Goal: Transaction & Acquisition: Subscribe to service/newsletter

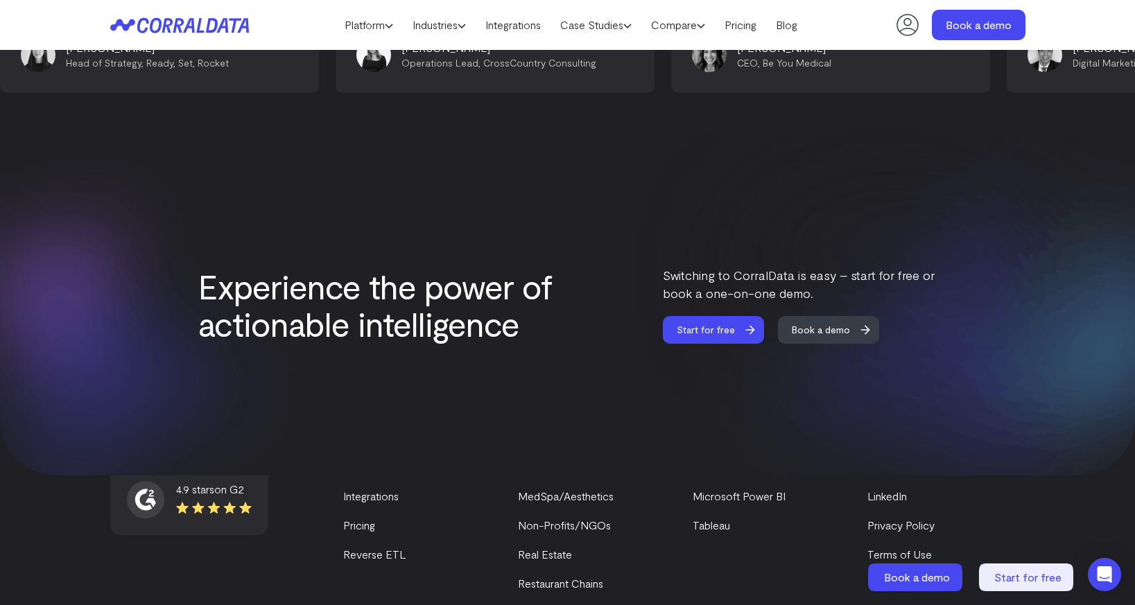
scroll to position [5917, 0]
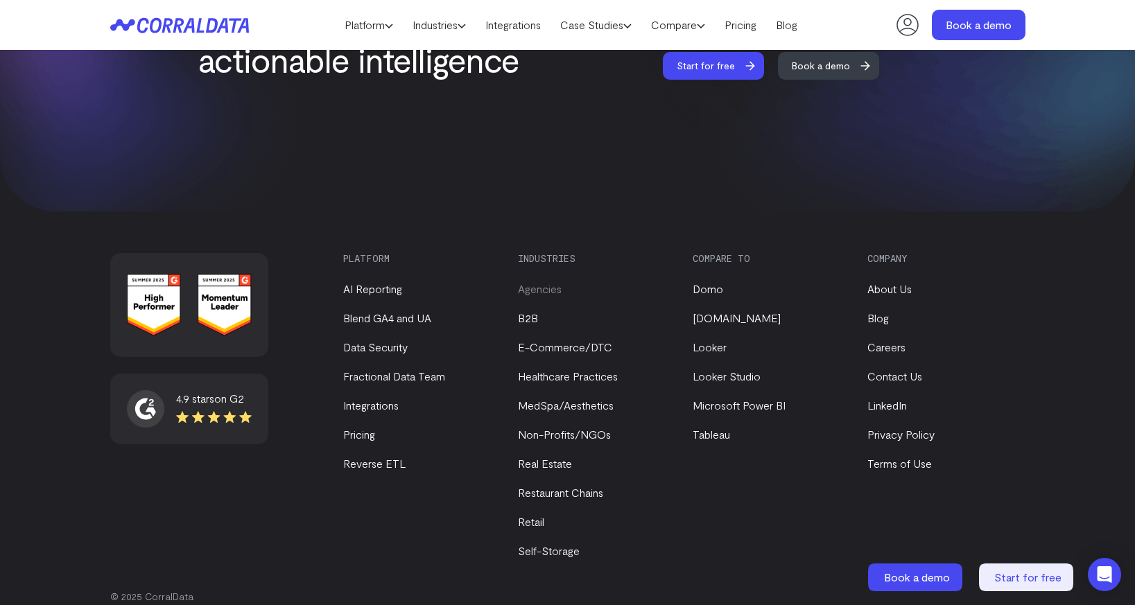
click at [529, 282] on link "Agencies" at bounding box center [540, 288] width 44 height 13
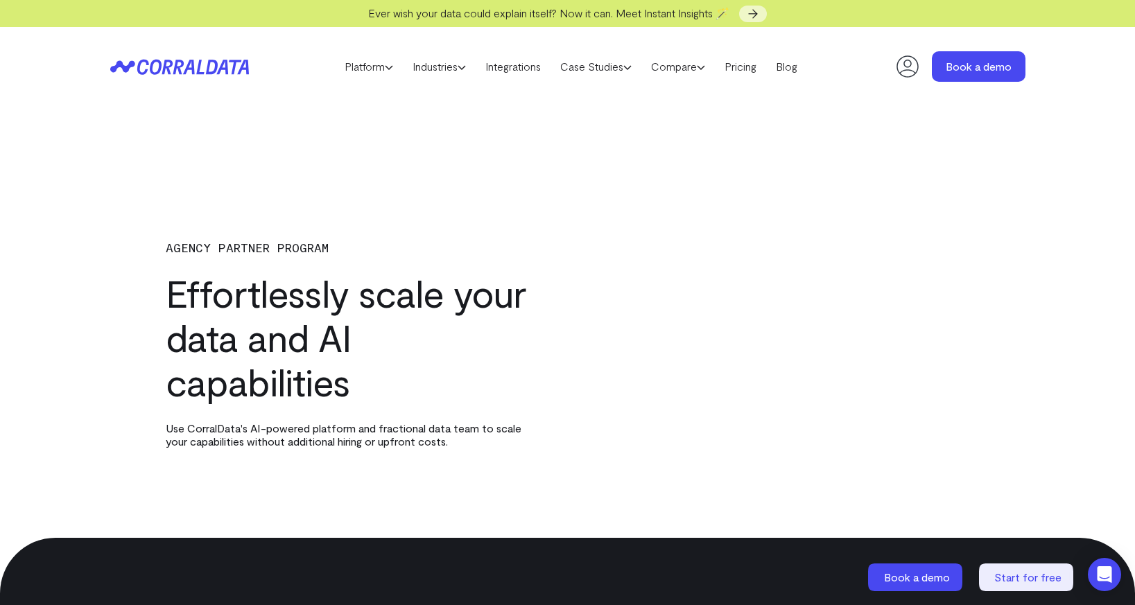
click at [487, 314] on h1 "Effortlessly scale your data and AI capabilities" at bounding box center [346, 337] width 361 height 133
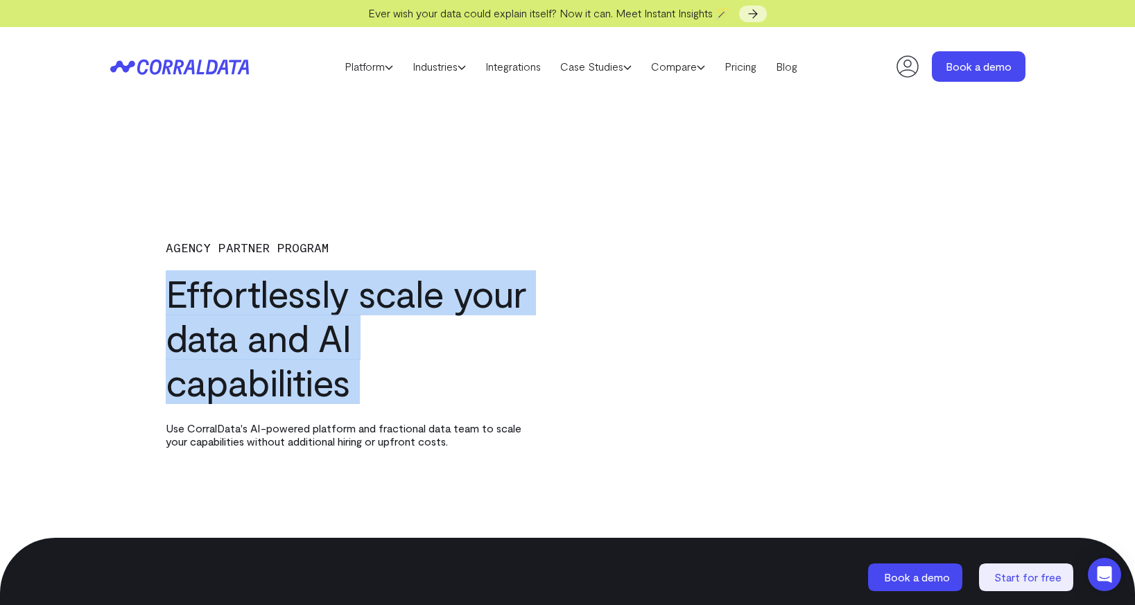
click at [487, 314] on h1 "Effortlessly scale your data and AI capabilities" at bounding box center [346, 337] width 361 height 133
click at [480, 379] on h1 "Effortlessly scale your data and AI capabilities" at bounding box center [346, 337] width 361 height 133
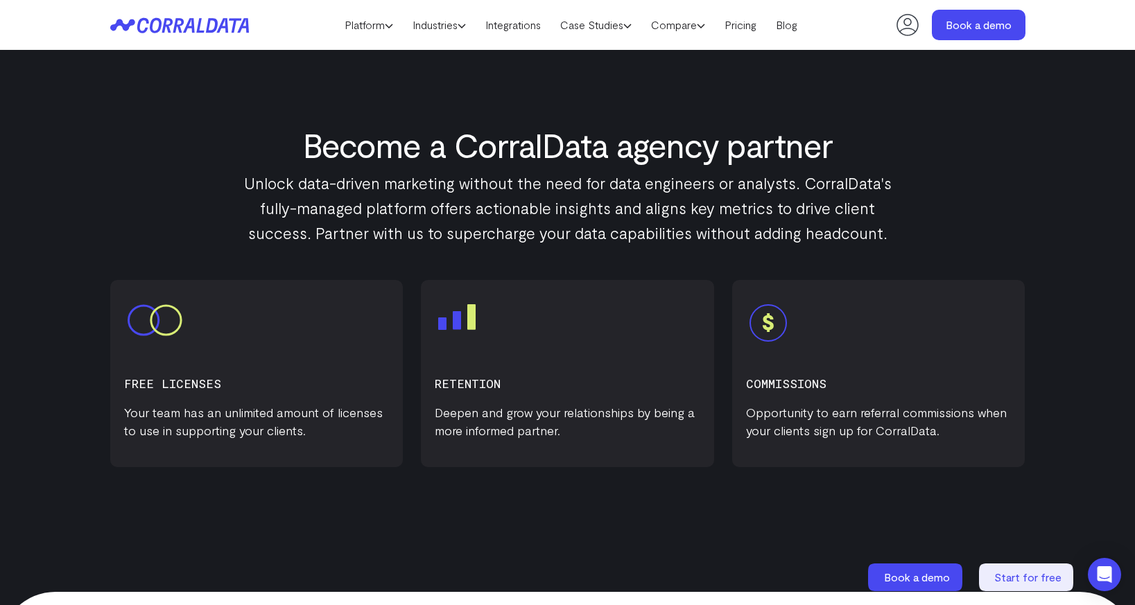
scroll to position [2183, 0]
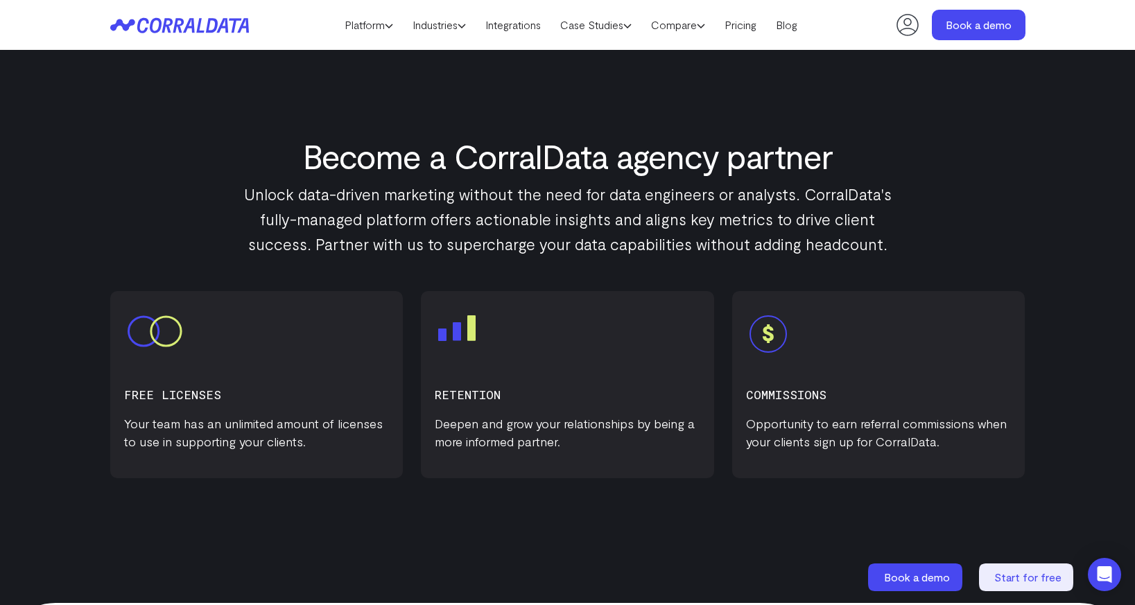
click at [475, 441] on p "Deepen and grow your relationships by being a more informed partner." at bounding box center [568, 433] width 266 height 36
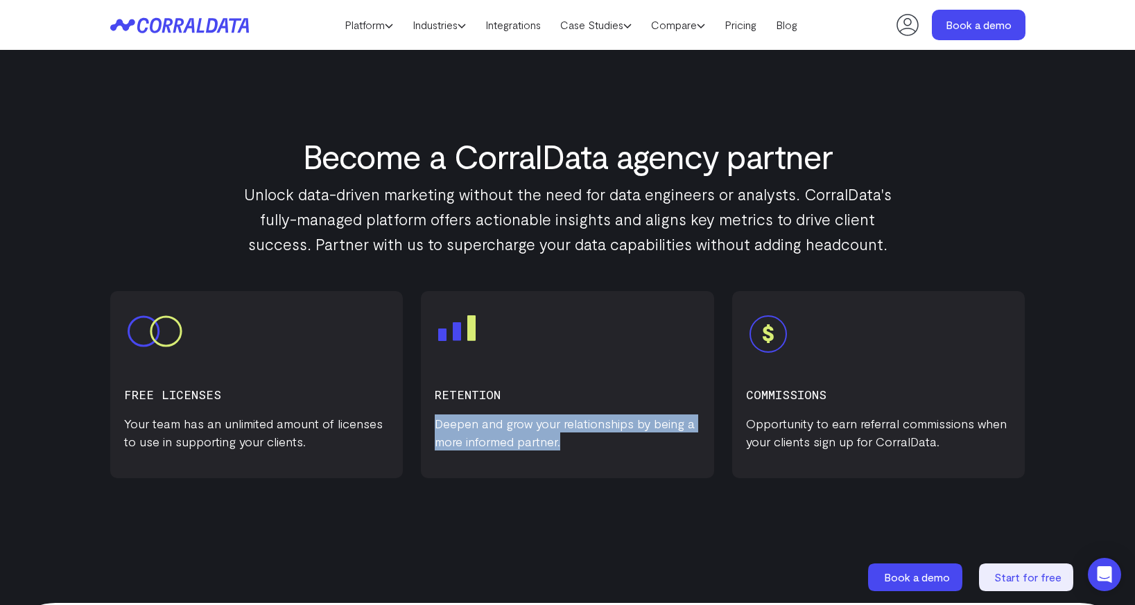
click at [475, 441] on p "Deepen and grow your relationships by being a more informed partner." at bounding box center [568, 433] width 266 height 36
click at [480, 446] on p "Deepen and grow your relationships by being a more informed partner." at bounding box center [568, 433] width 266 height 36
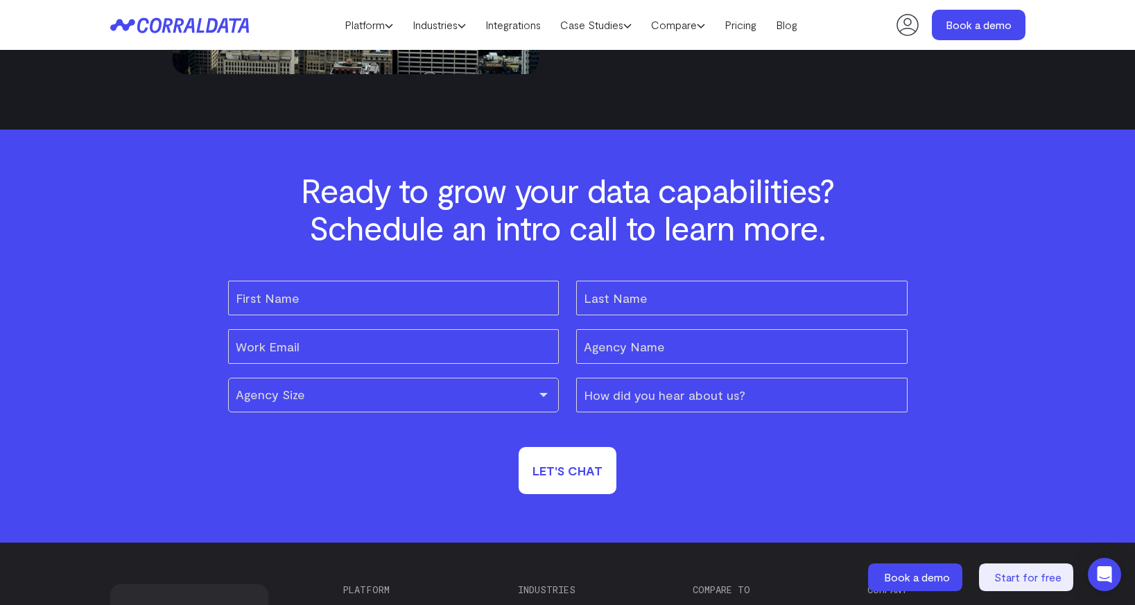
scroll to position [4287, 0]
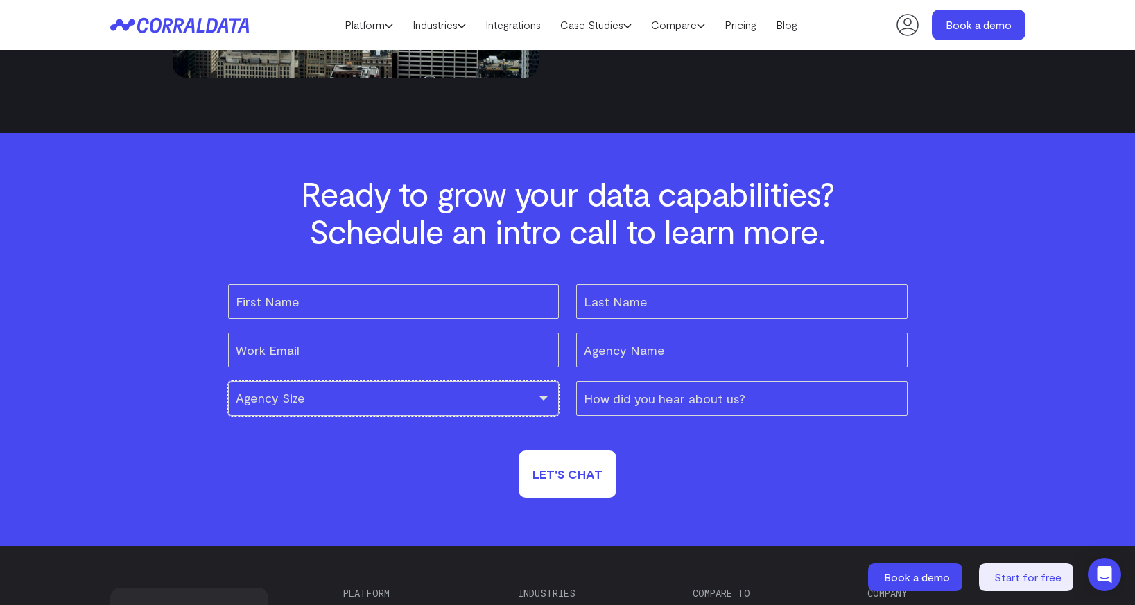
click at [483, 396] on div "Agency Size" at bounding box center [393, 398] width 331 height 35
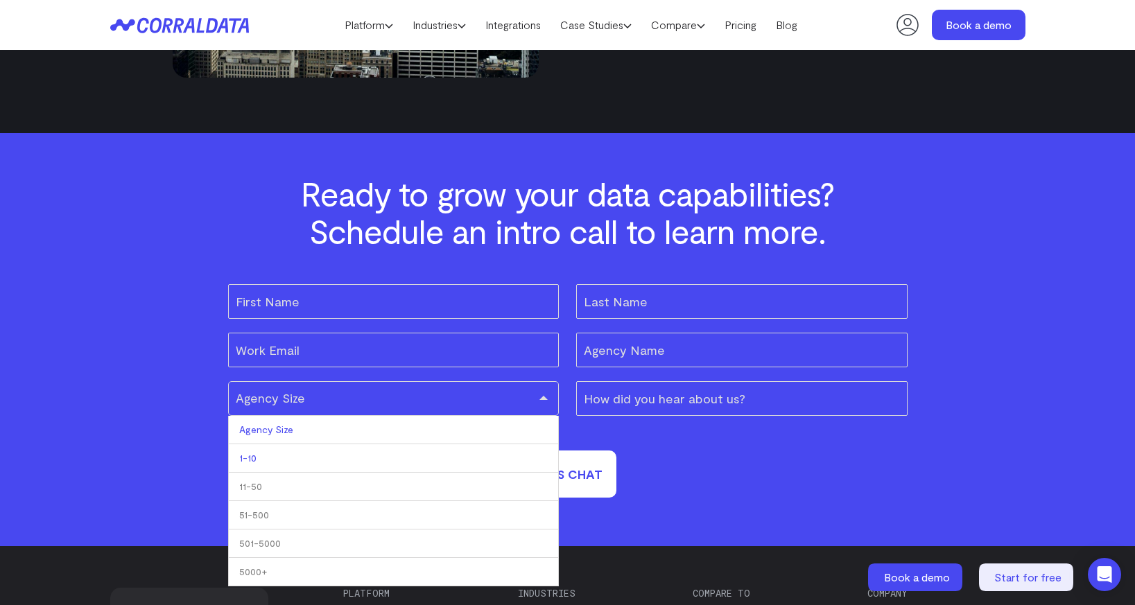
click at [405, 469] on li "1-10" at bounding box center [393, 458] width 331 height 28
select select "1-10"
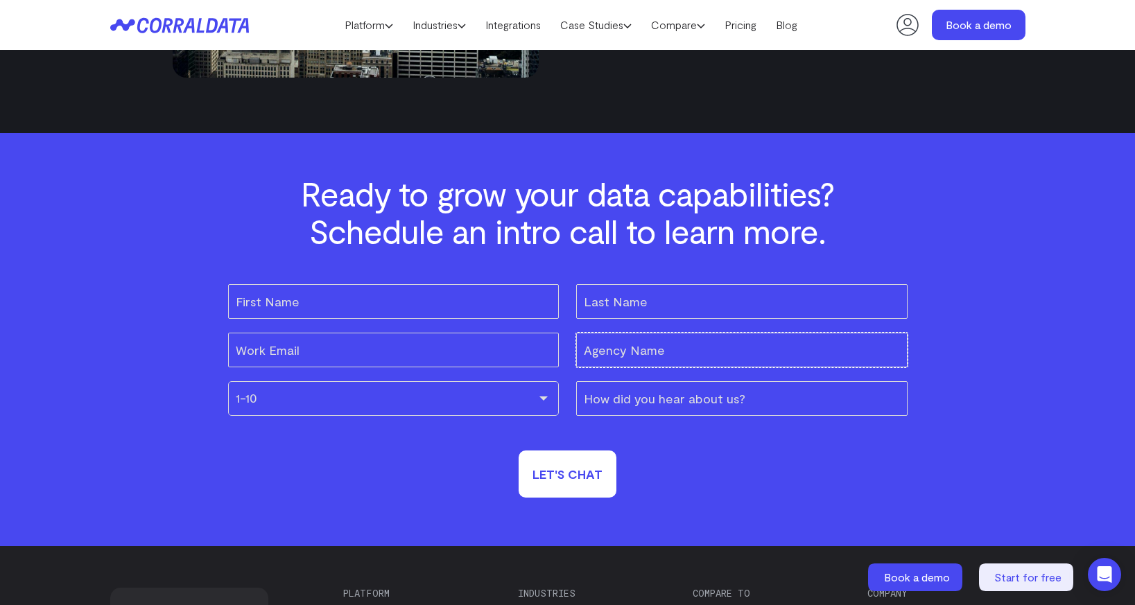
click at [618, 361] on input "Agency Name (Required)" at bounding box center [741, 350] width 331 height 35
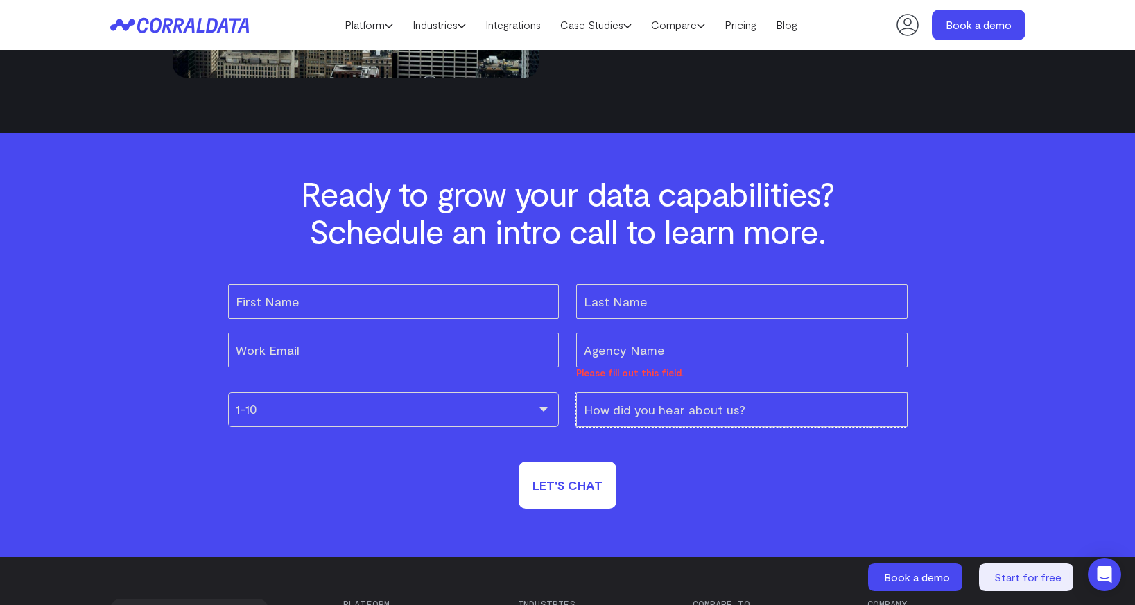
click at [674, 419] on input "How did you hear about us?" at bounding box center [741, 409] width 331 height 35
click at [670, 453] on form "First Name (Required) Last Name (Required) Work Email (Required) Agency Name (R…" at bounding box center [567, 396] width 679 height 225
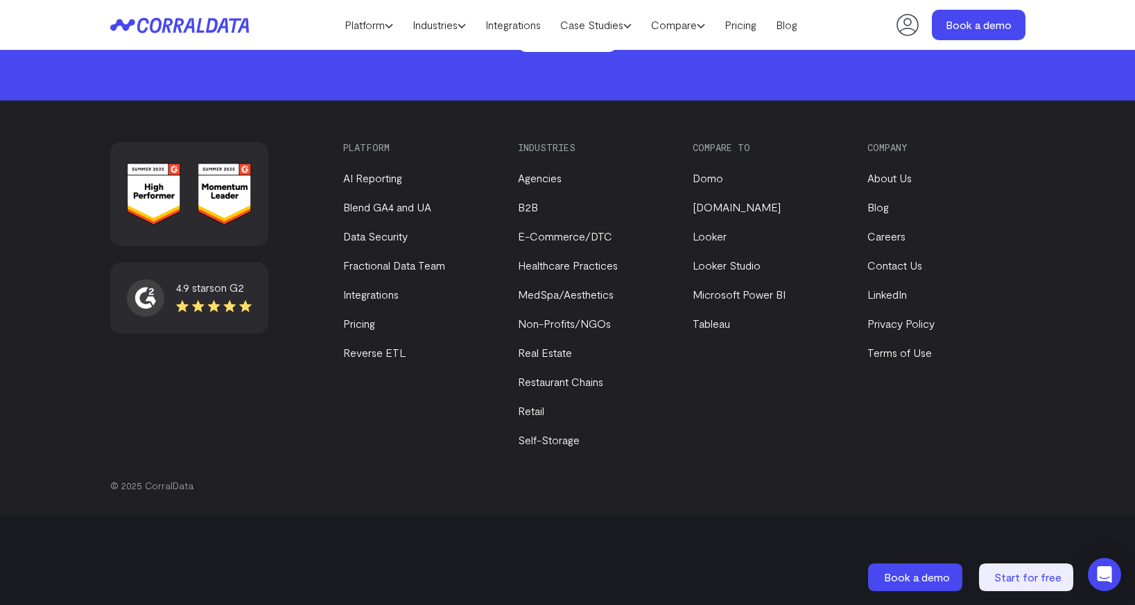
scroll to position [4766, 0]
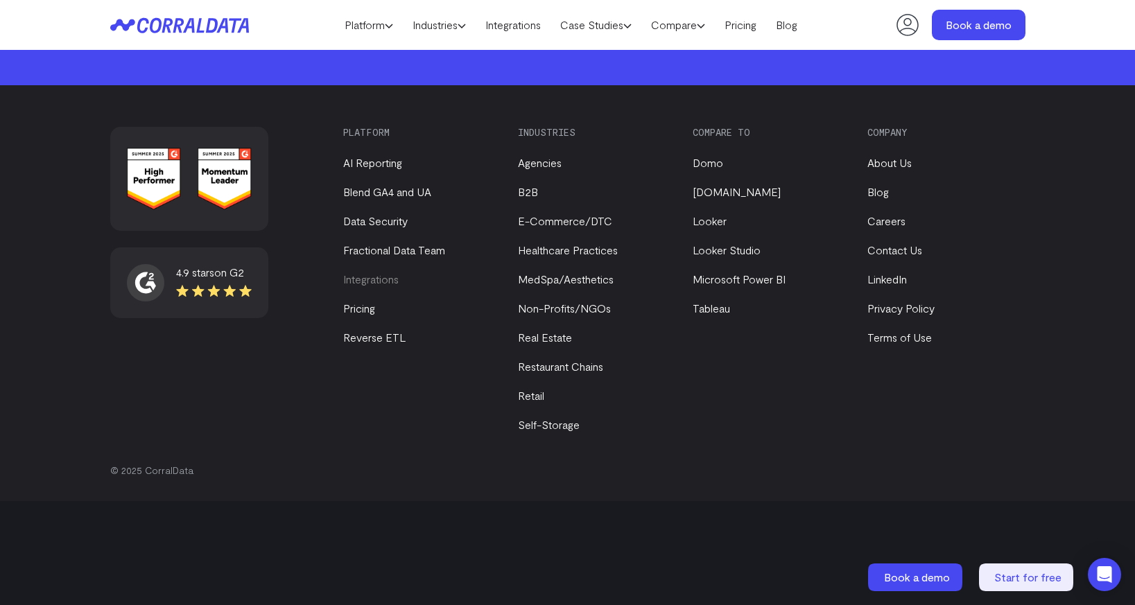
click at [383, 283] on link "Integrations" at bounding box center [370, 278] width 55 height 13
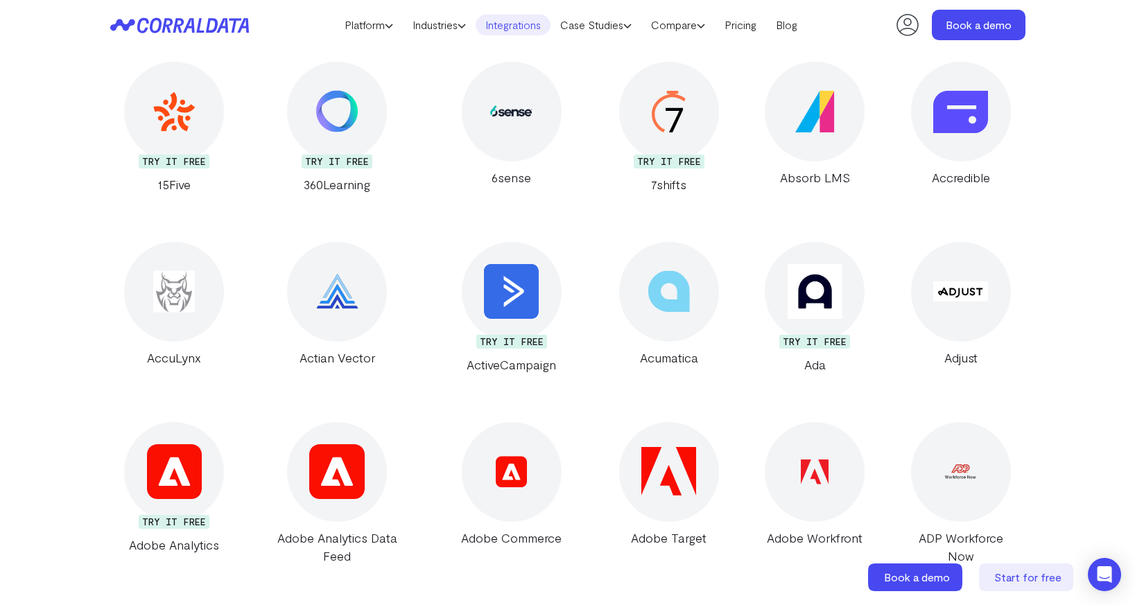
scroll to position [28, 0]
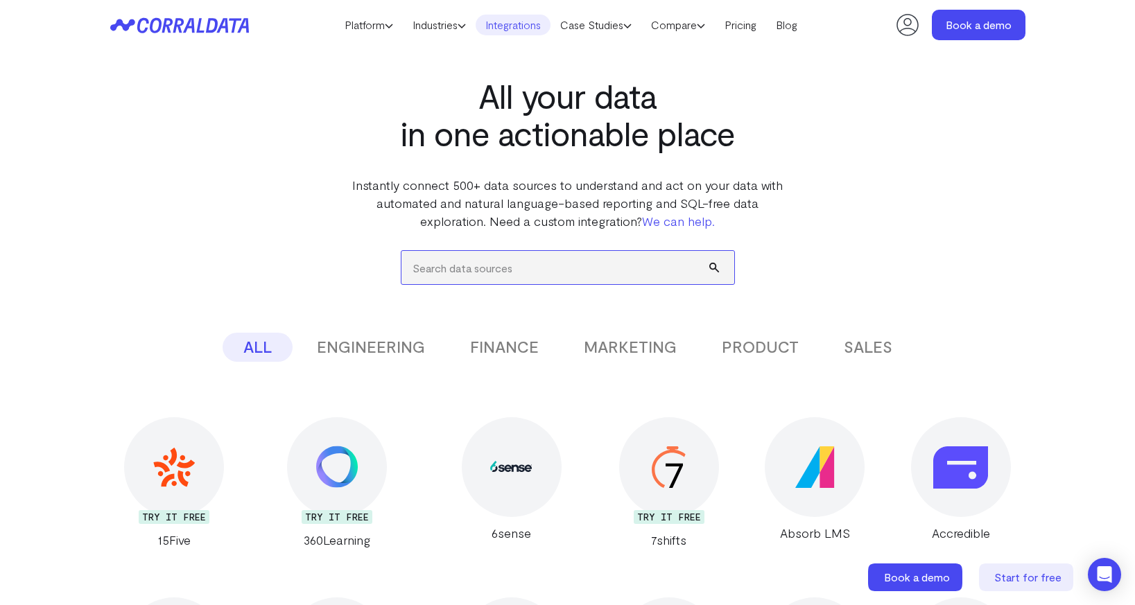
click at [496, 272] on input "search" at bounding box center [567, 267] width 333 height 33
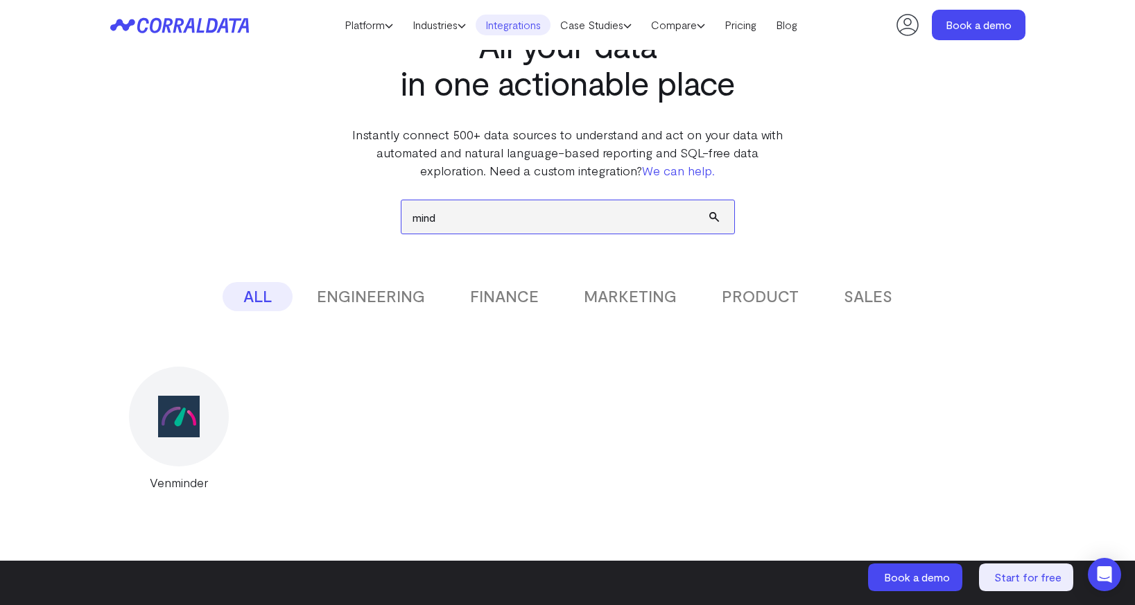
scroll to position [67, 0]
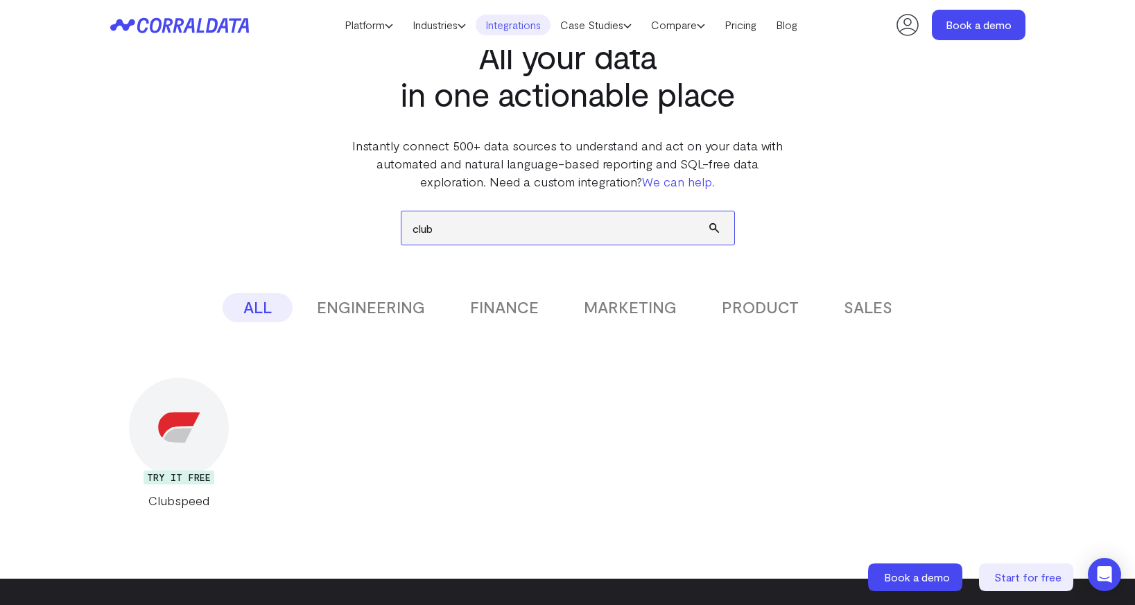
type input "club"
click at [173, 456] on div at bounding box center [179, 428] width 100 height 100
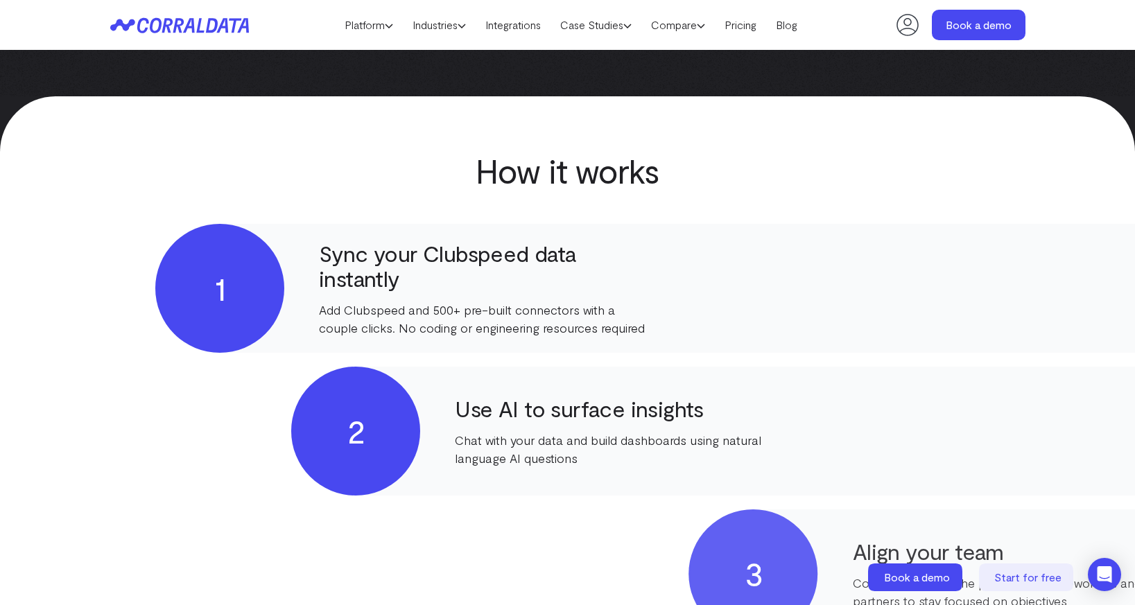
scroll to position [567, 0]
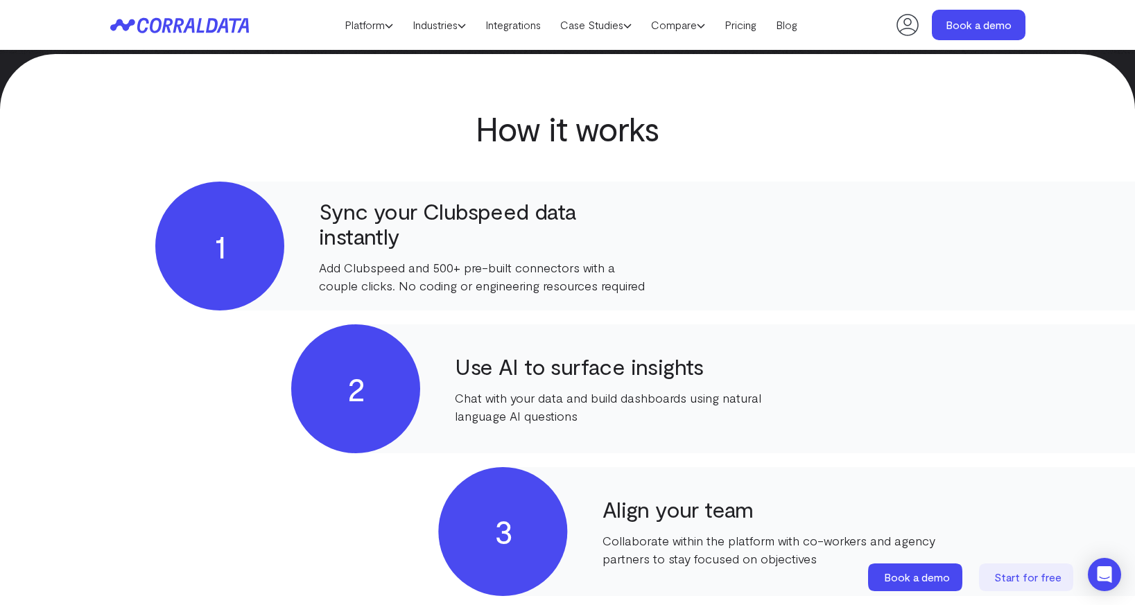
click at [443, 202] on h4 "Sync your Clubspeed data instantly" at bounding box center [485, 223] width 333 height 50
copy h4 "Clubspeed"
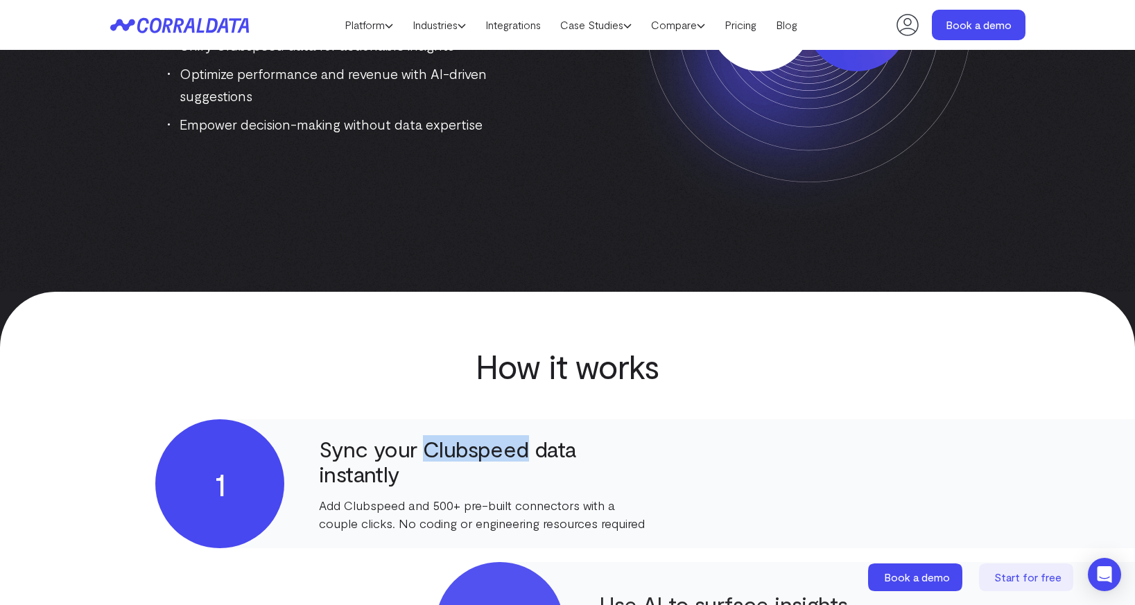
scroll to position [0, 0]
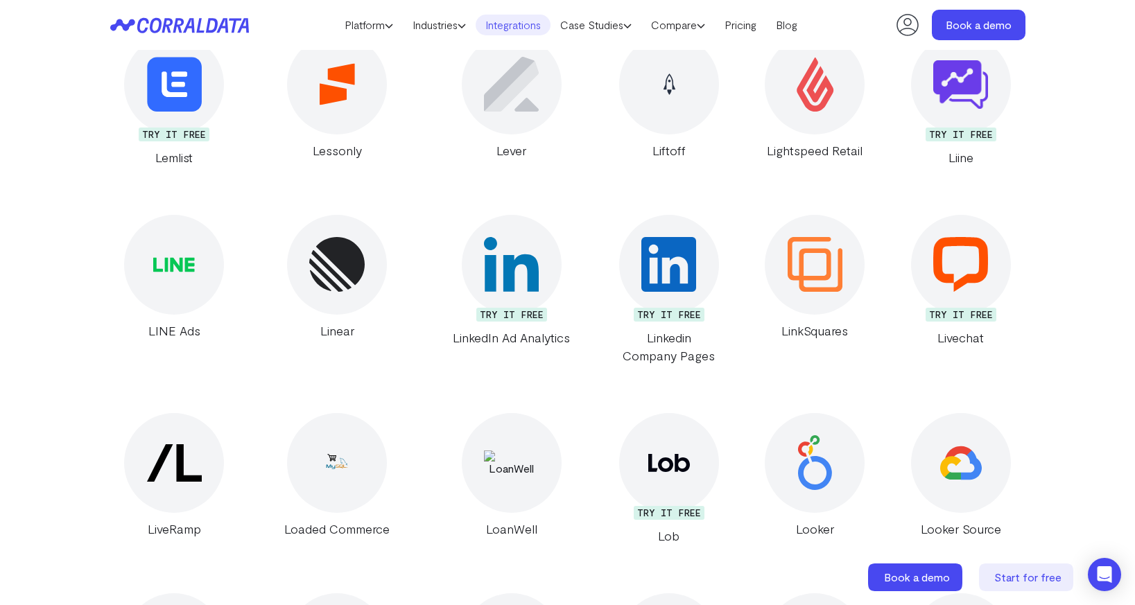
scroll to position [12870, 0]
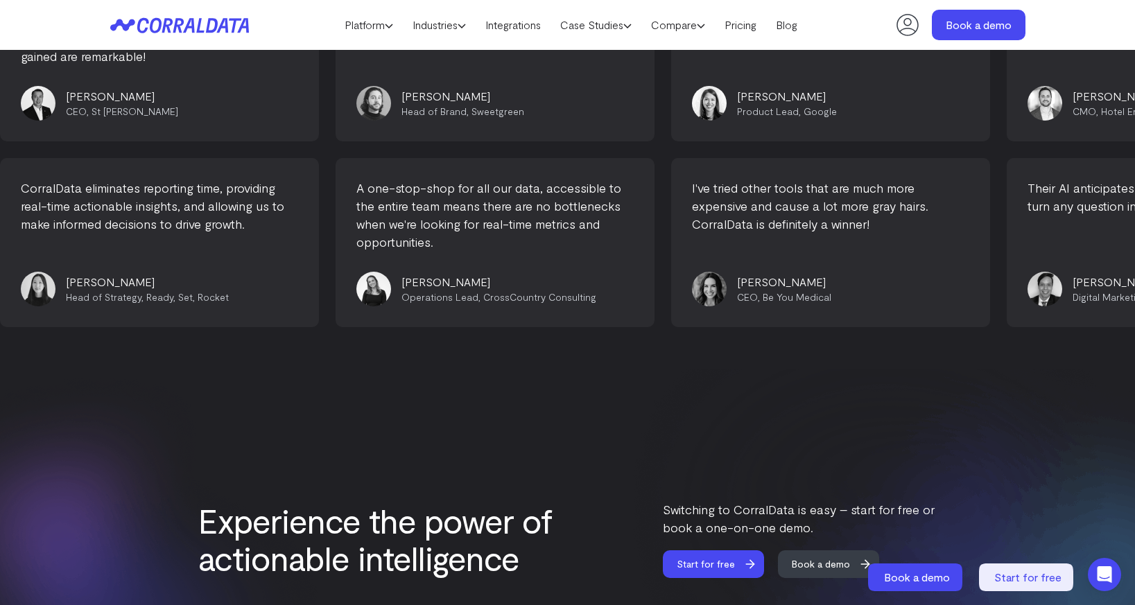
scroll to position [5917, 0]
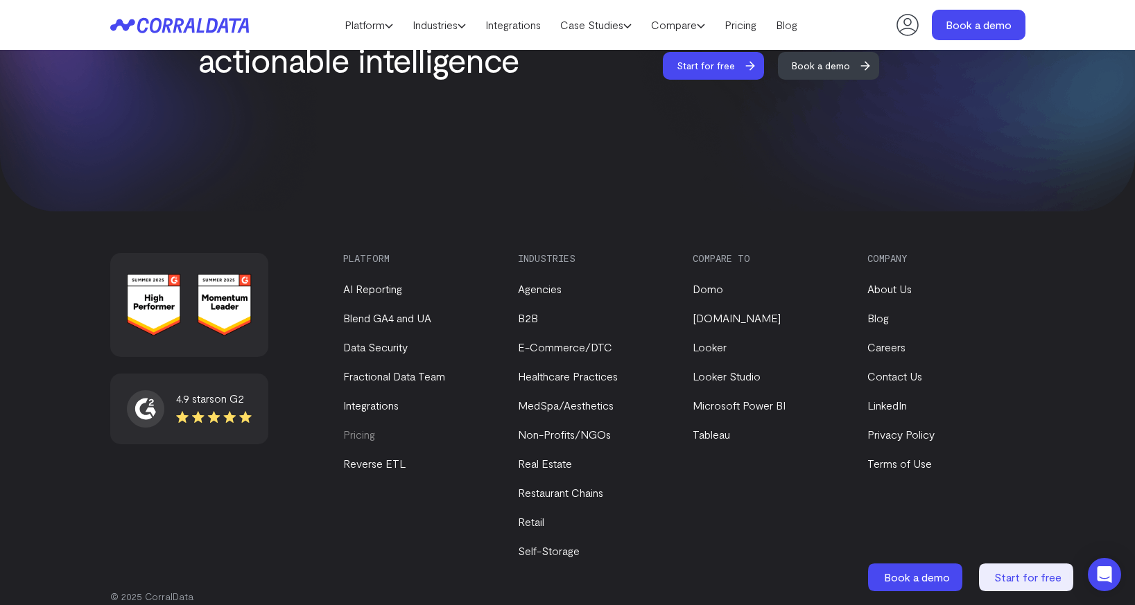
click at [365, 428] on link "Pricing" at bounding box center [359, 434] width 32 height 13
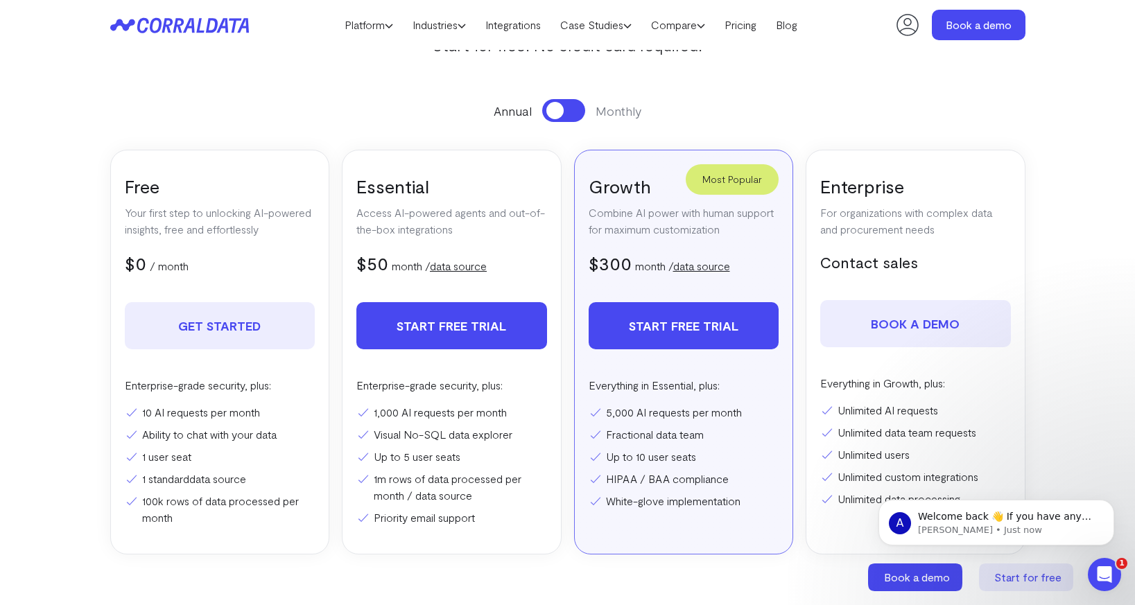
click at [505, 330] on link "Start free trial" at bounding box center [451, 325] width 191 height 47
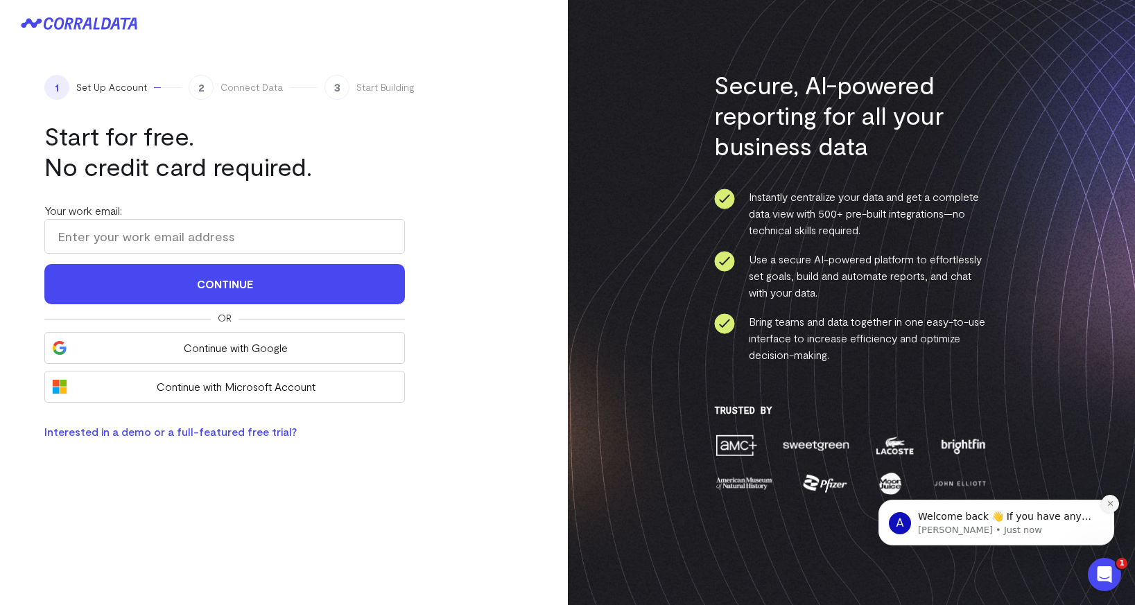
click at [1111, 501] on icon "Dismiss notification" at bounding box center [1109, 503] width 5 height 5
